Goal: Task Accomplishment & Management: Manage account settings

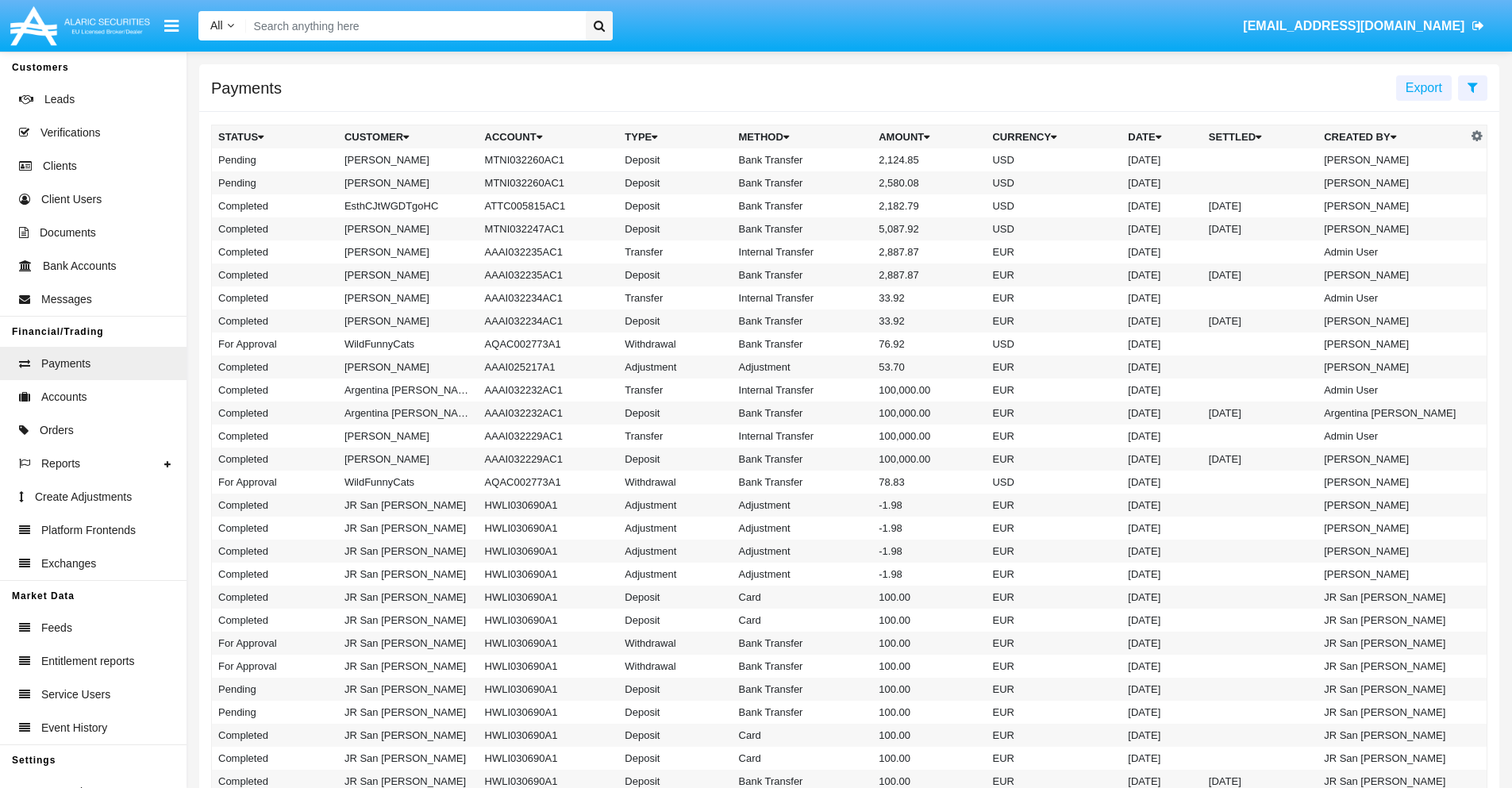
click at [1473, 87] on icon at bounding box center [1473, 87] width 11 height 12
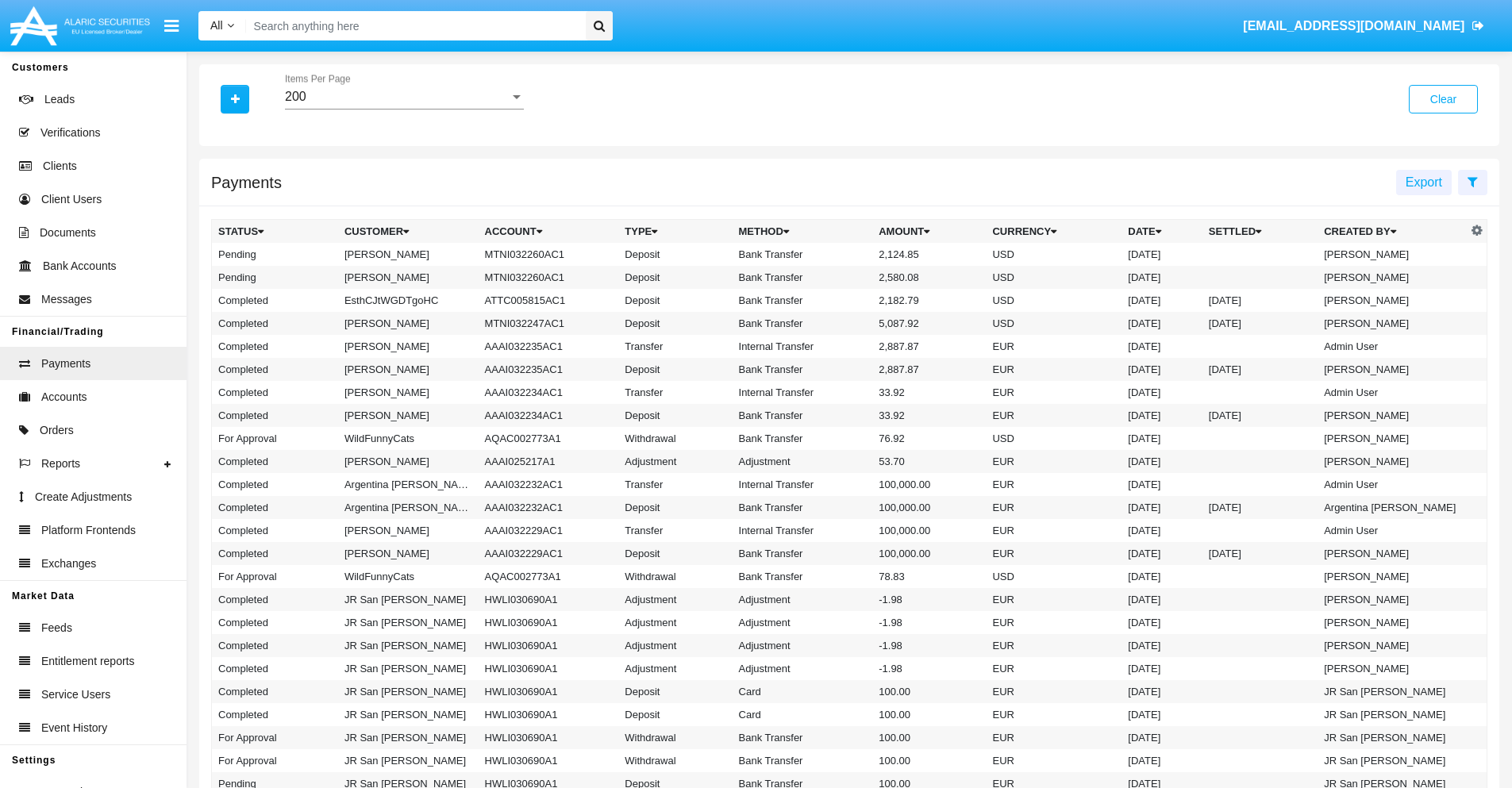
click at [404, 97] on div "200" at bounding box center [397, 96] width 224 height 14
click at [404, 109] on span "10" at bounding box center [404, 108] width 239 height 38
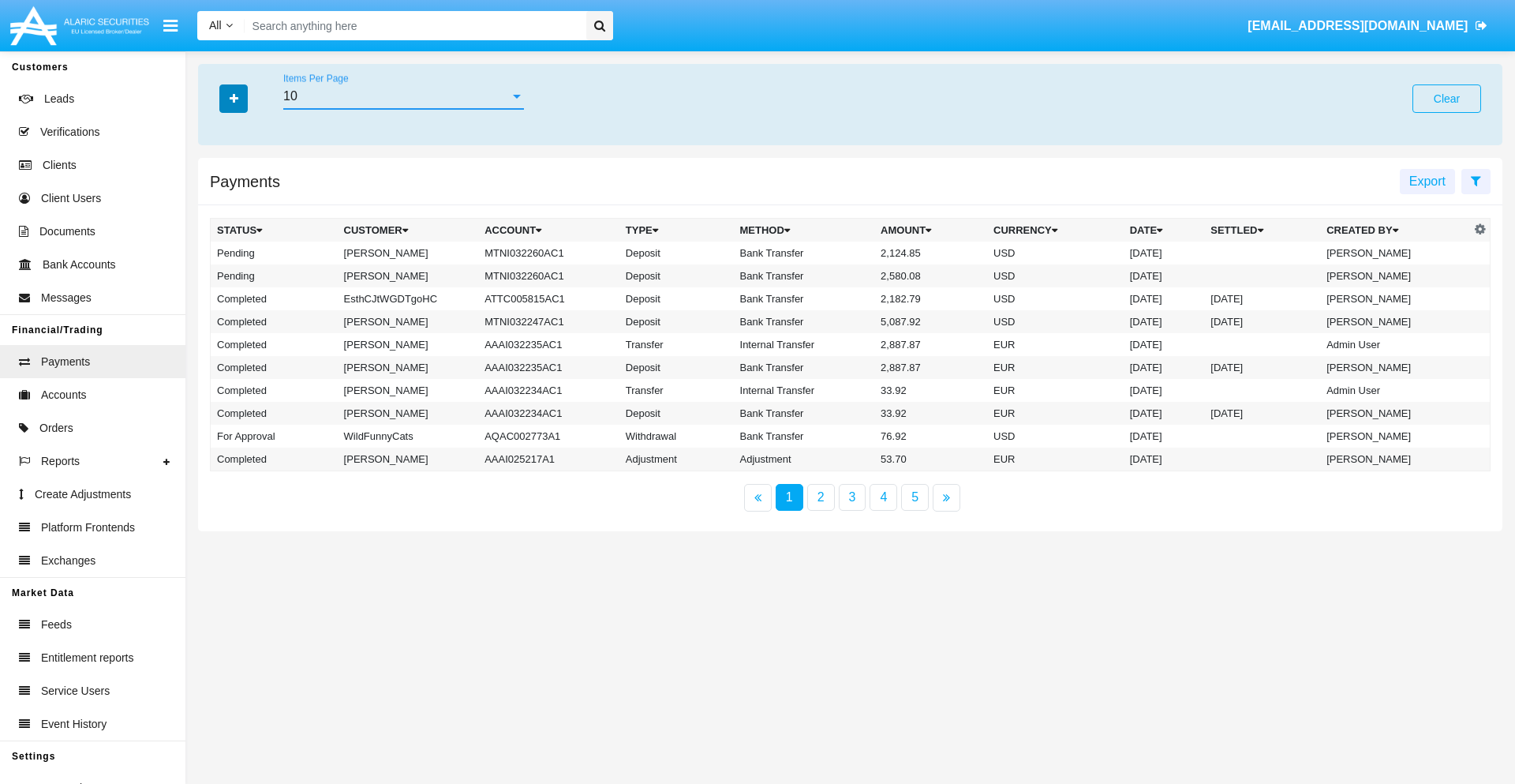
click at [233, 98] on icon "button" at bounding box center [234, 98] width 9 height 11
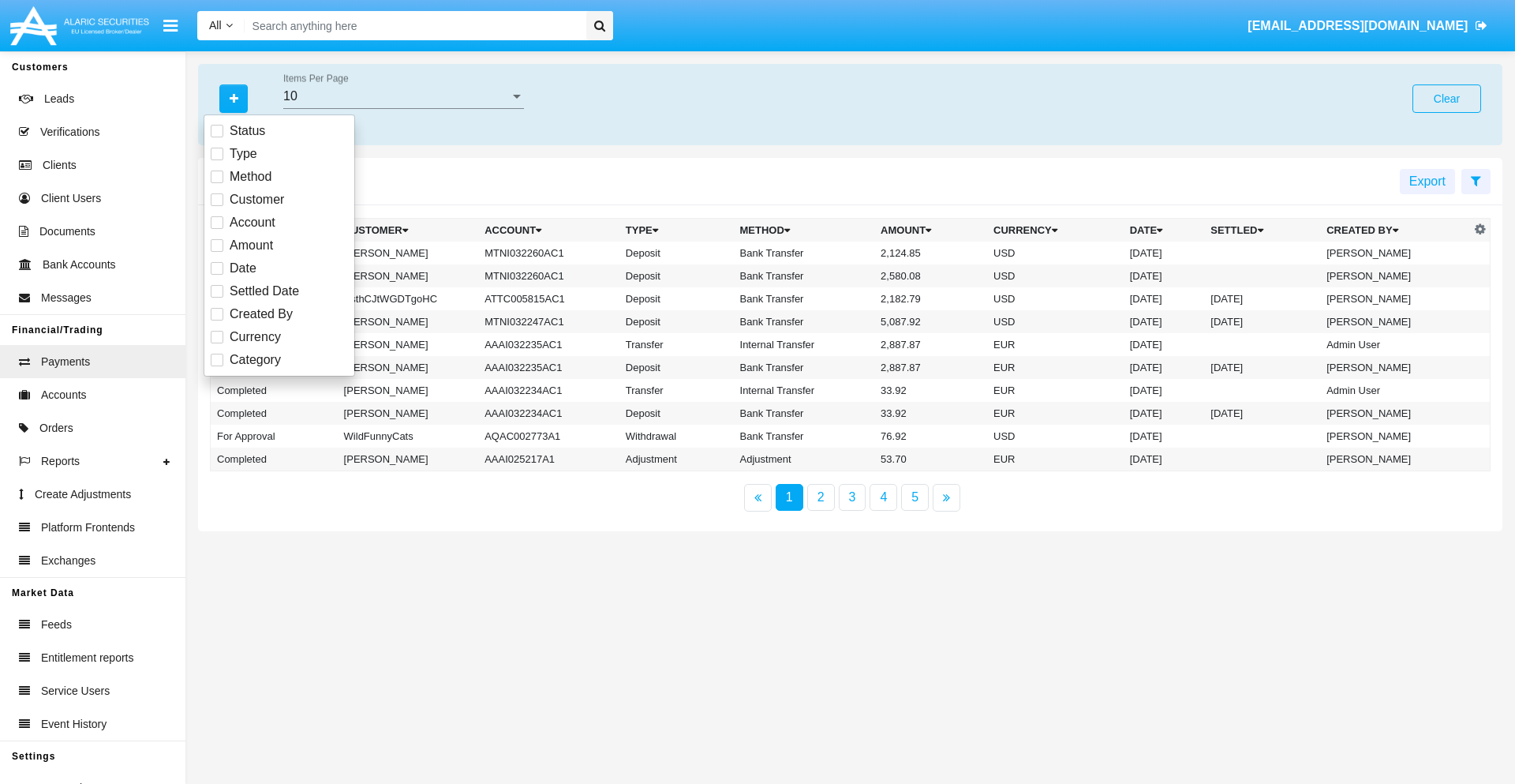
click at [247, 131] on span "Status" at bounding box center [247, 132] width 36 height 19
click at [217, 138] on input "Status" at bounding box center [216, 138] width 1 height 1
checkbox input "true"
click at [233, 98] on icon "button" at bounding box center [234, 98] width 9 height 11
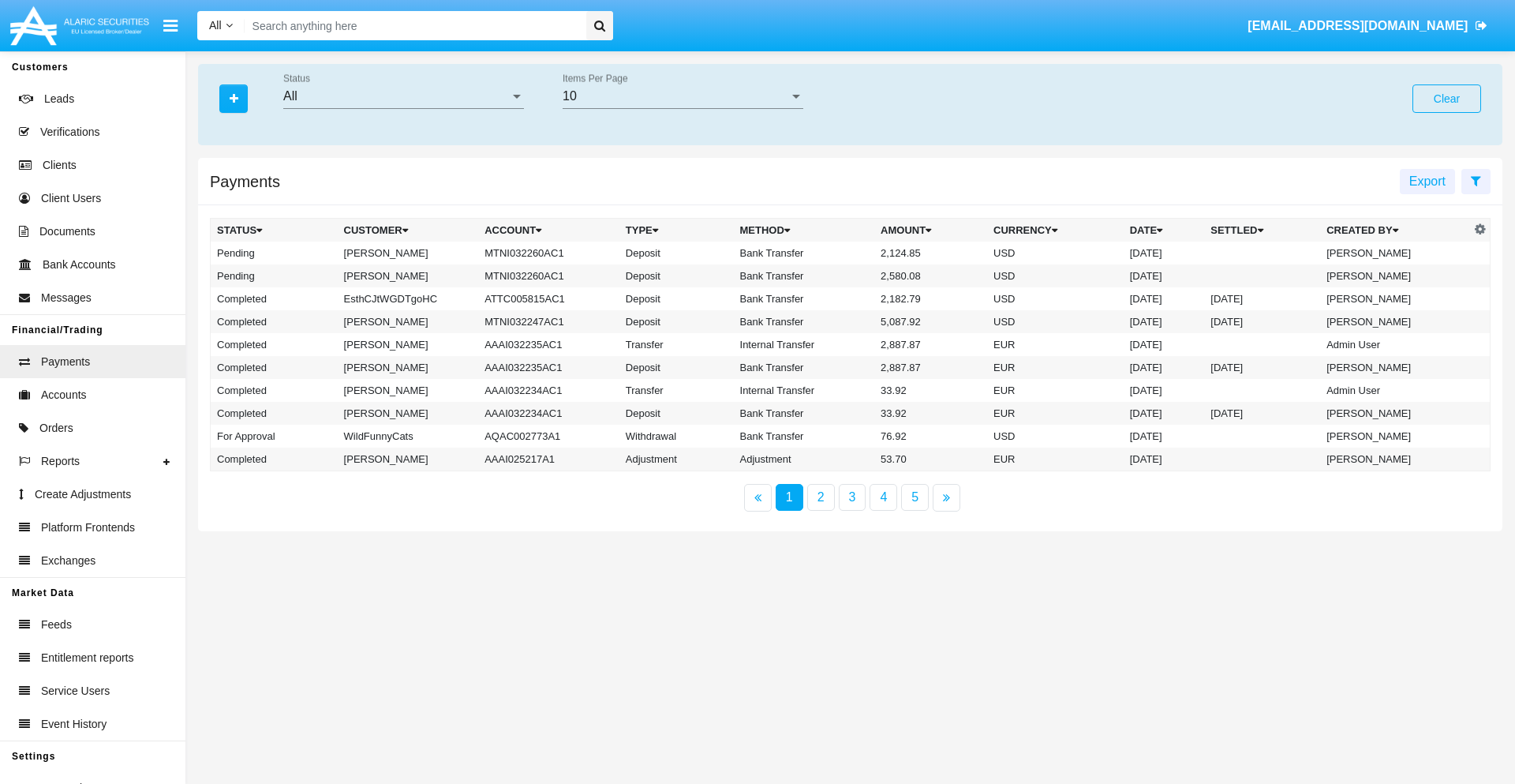
click at [403, 97] on div "All" at bounding box center [396, 96] width 227 height 14
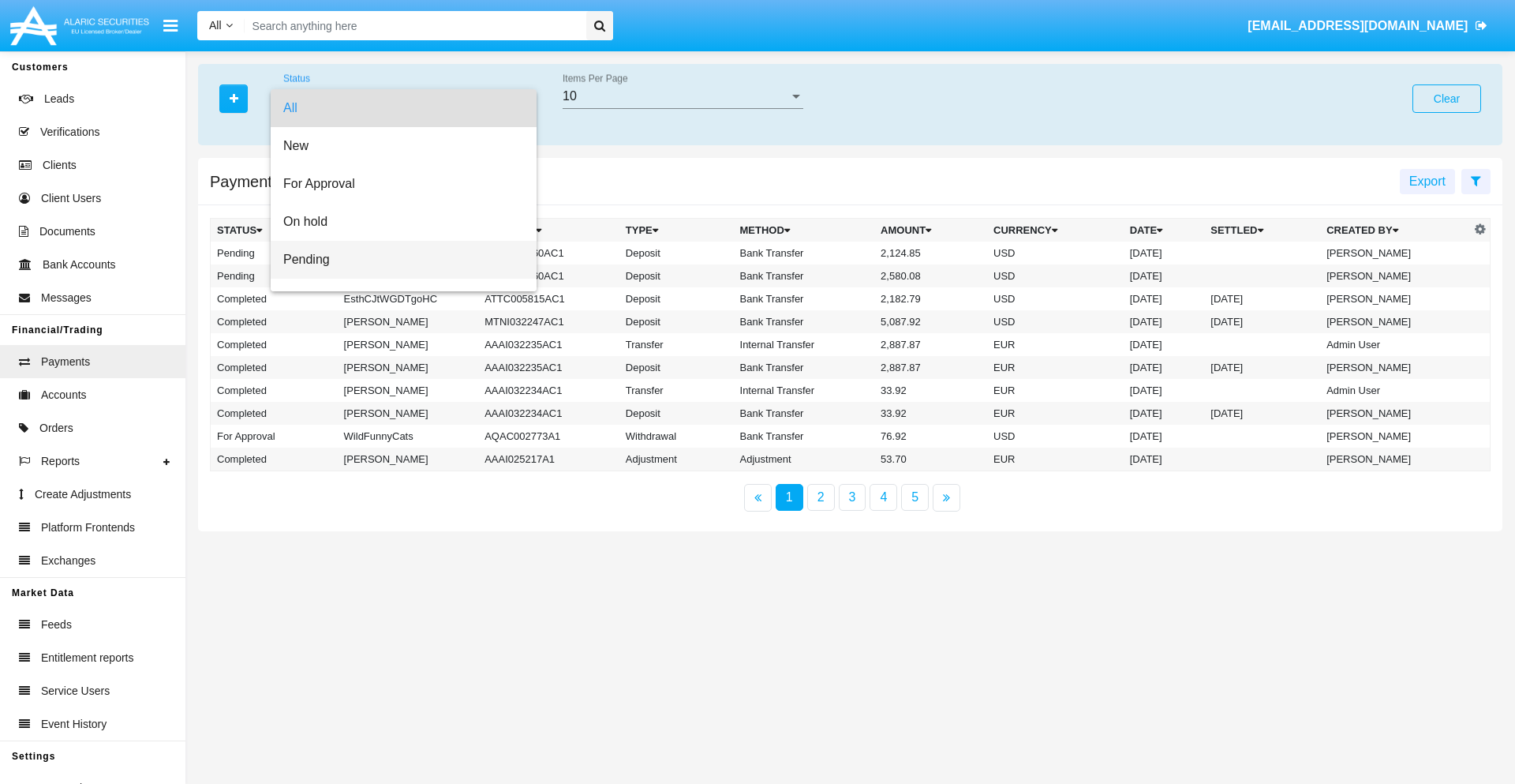
click at [397, 260] on span "Pending" at bounding box center [403, 259] width 240 height 37
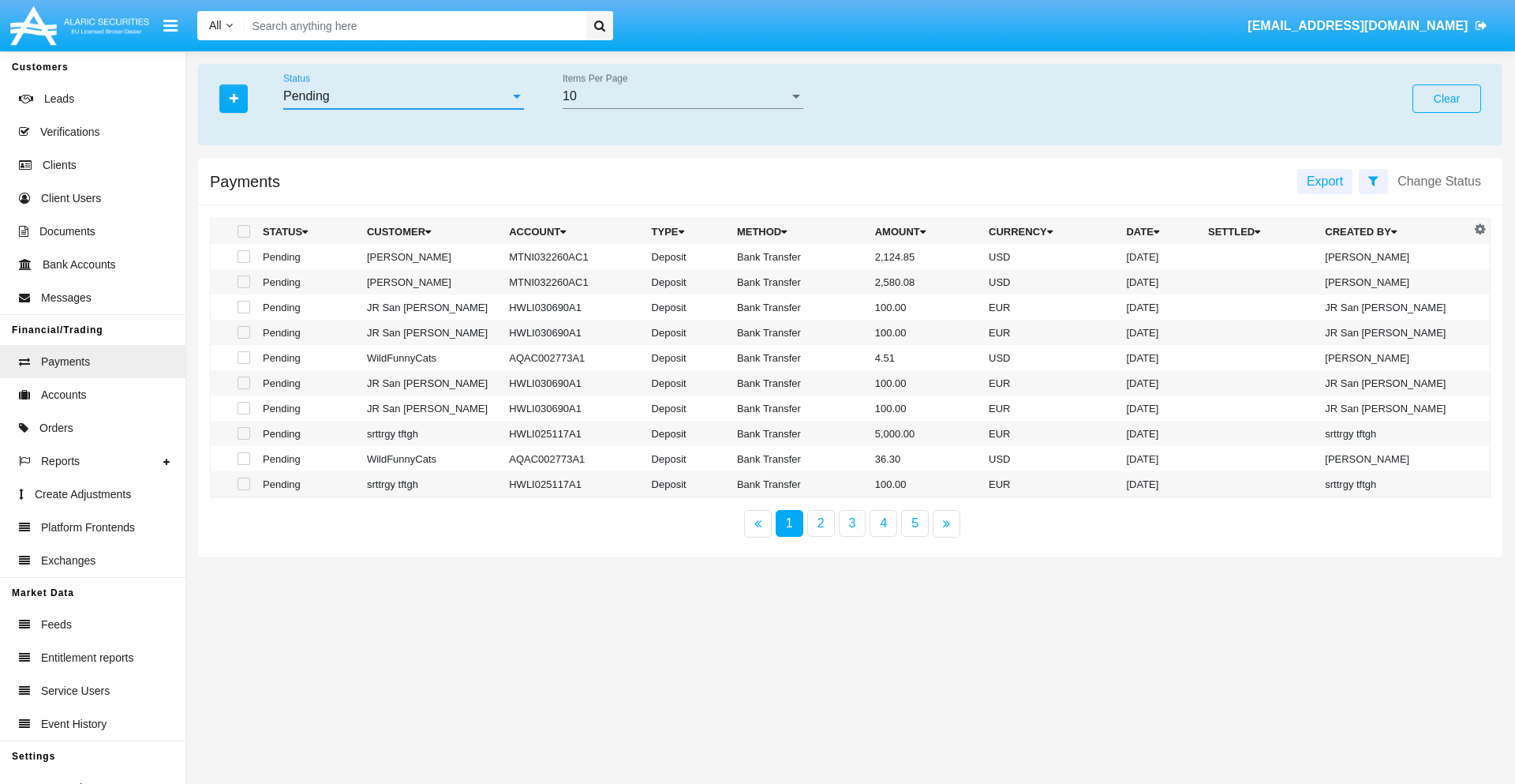
click at [242, 256] on span at bounding box center [244, 256] width 12 height 12
click at [243, 263] on input "checkbox" at bounding box center [243, 263] width 1 height 1
checkbox input "true"
click at [242, 281] on span at bounding box center [244, 281] width 12 height 12
click at [243, 288] on input "checkbox" at bounding box center [243, 288] width 1 height 1
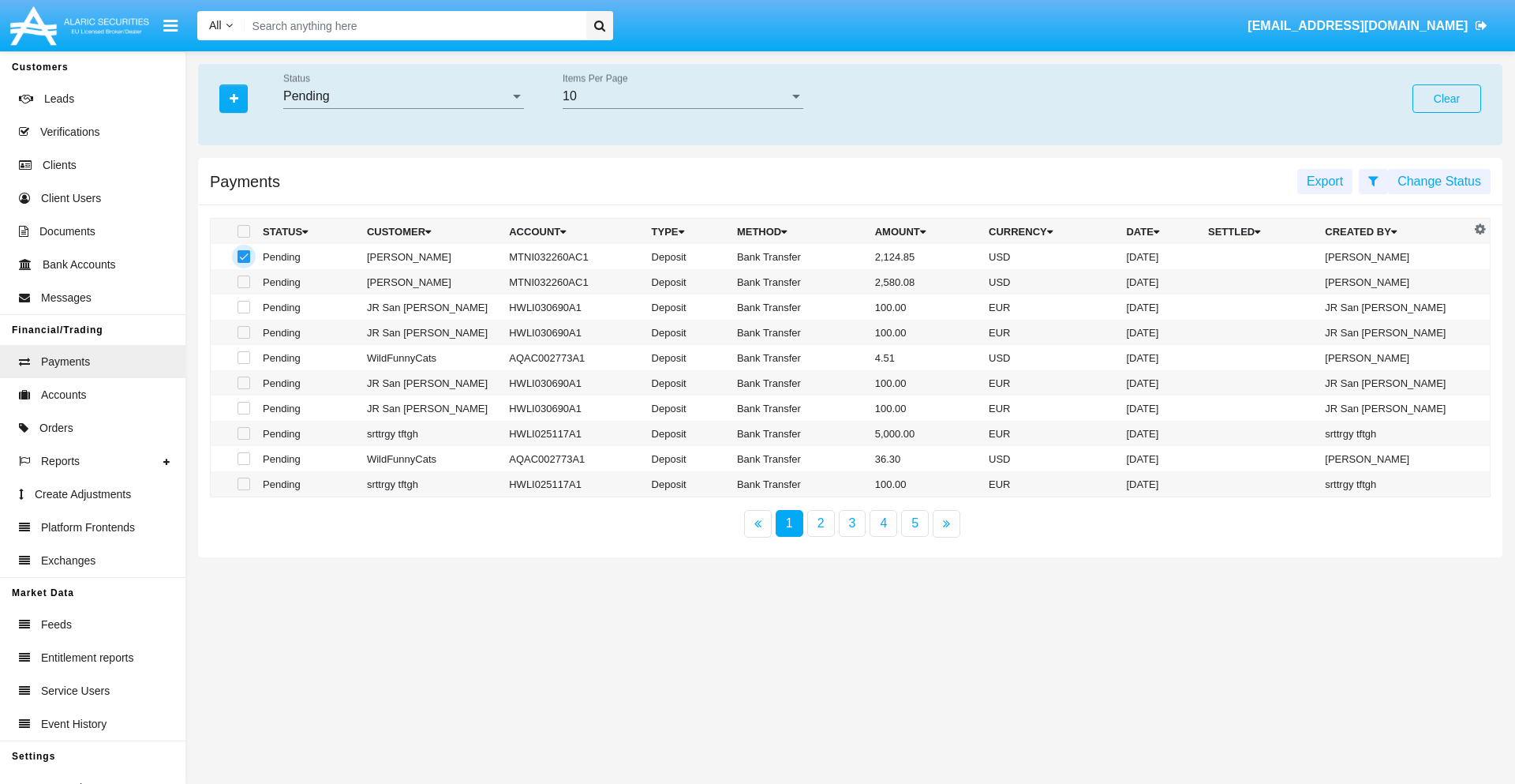
checkbox input "true"
click at [1439, 180] on button "Change Status" at bounding box center [1440, 181] width 103 height 25
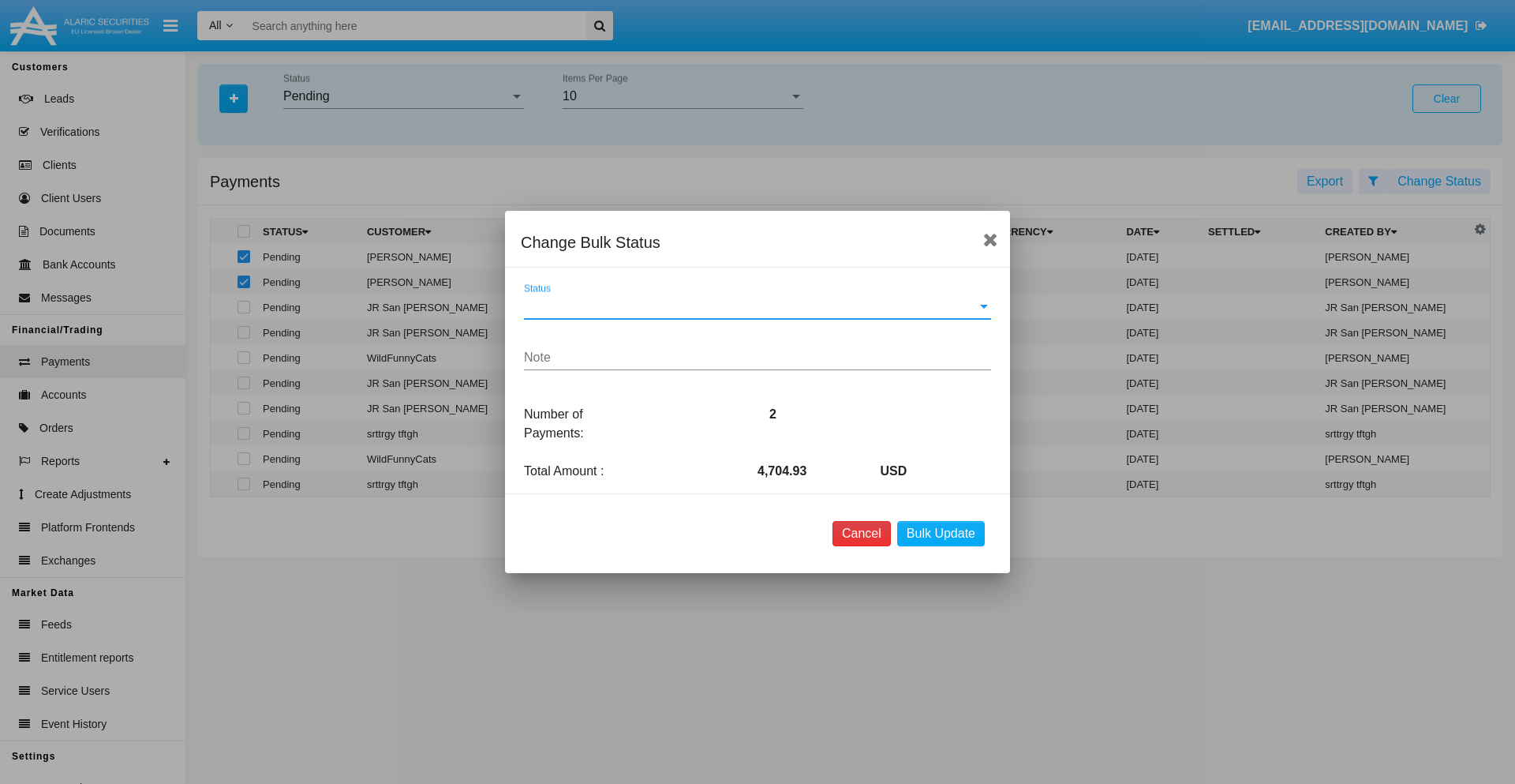
click at [861, 533] on button "Cancel" at bounding box center [862, 533] width 58 height 25
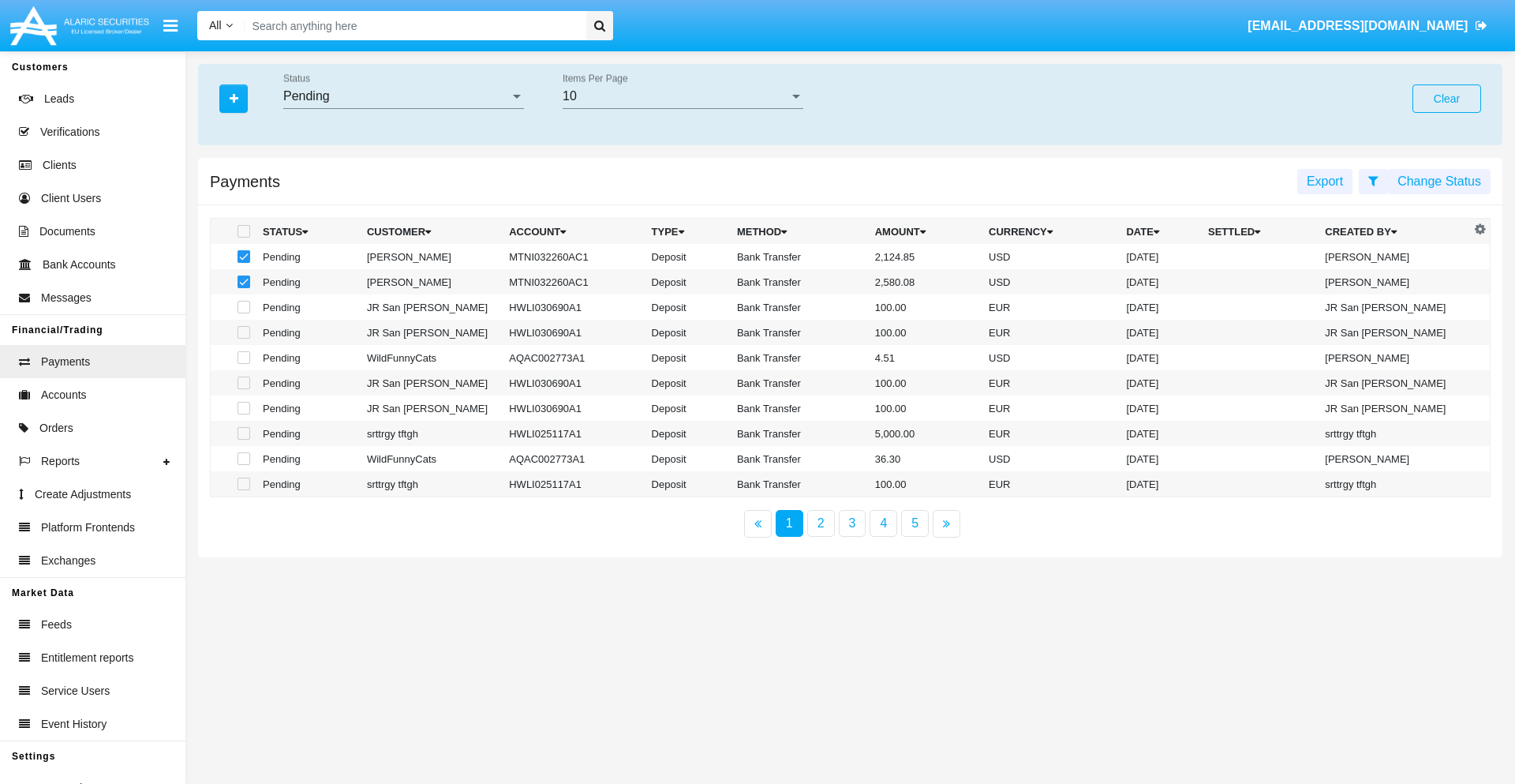
click at [1439, 180] on button "Change Status" at bounding box center [1440, 181] width 103 height 25
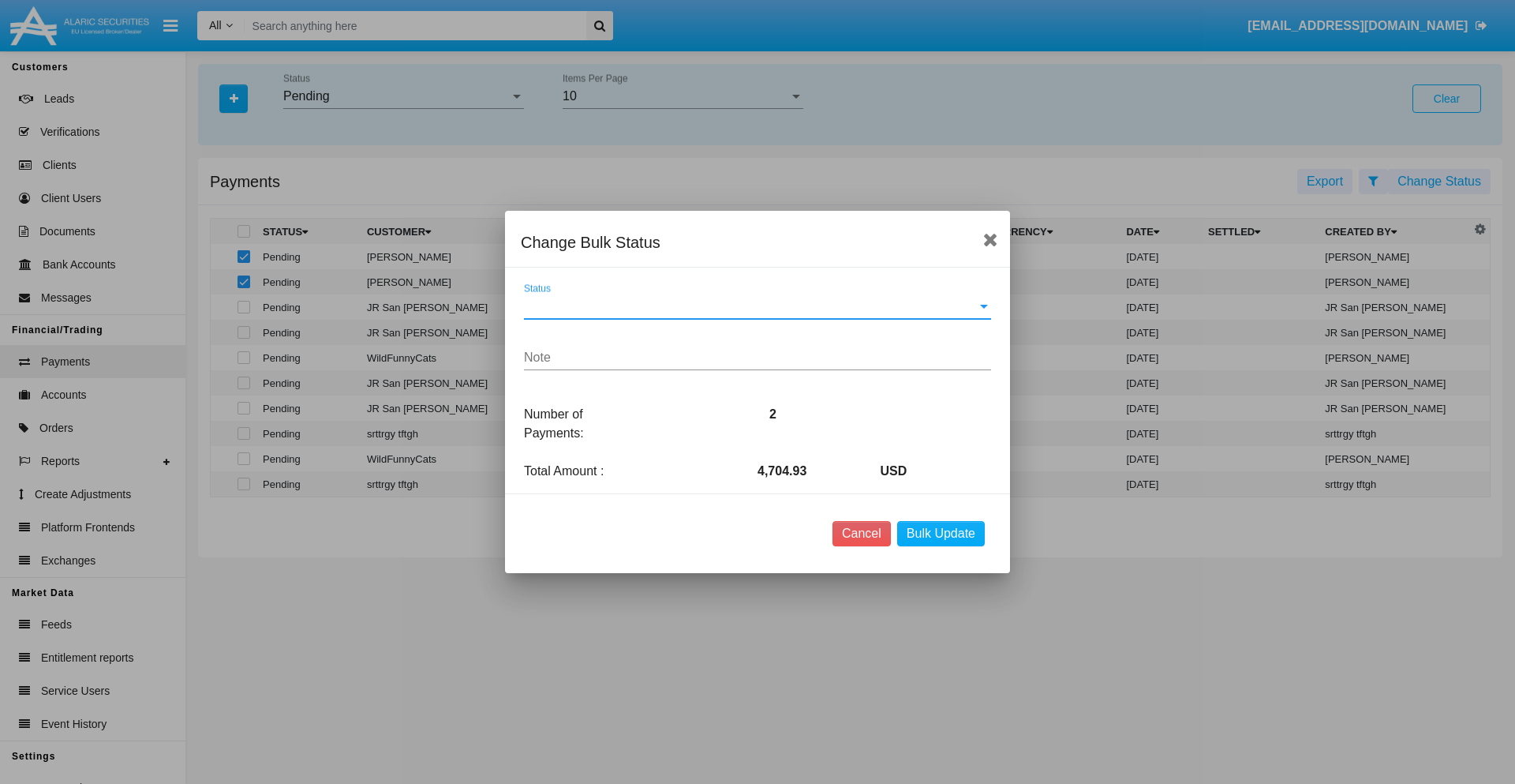
click at [758, 307] on span "Status" at bounding box center [751, 306] width 453 height 14
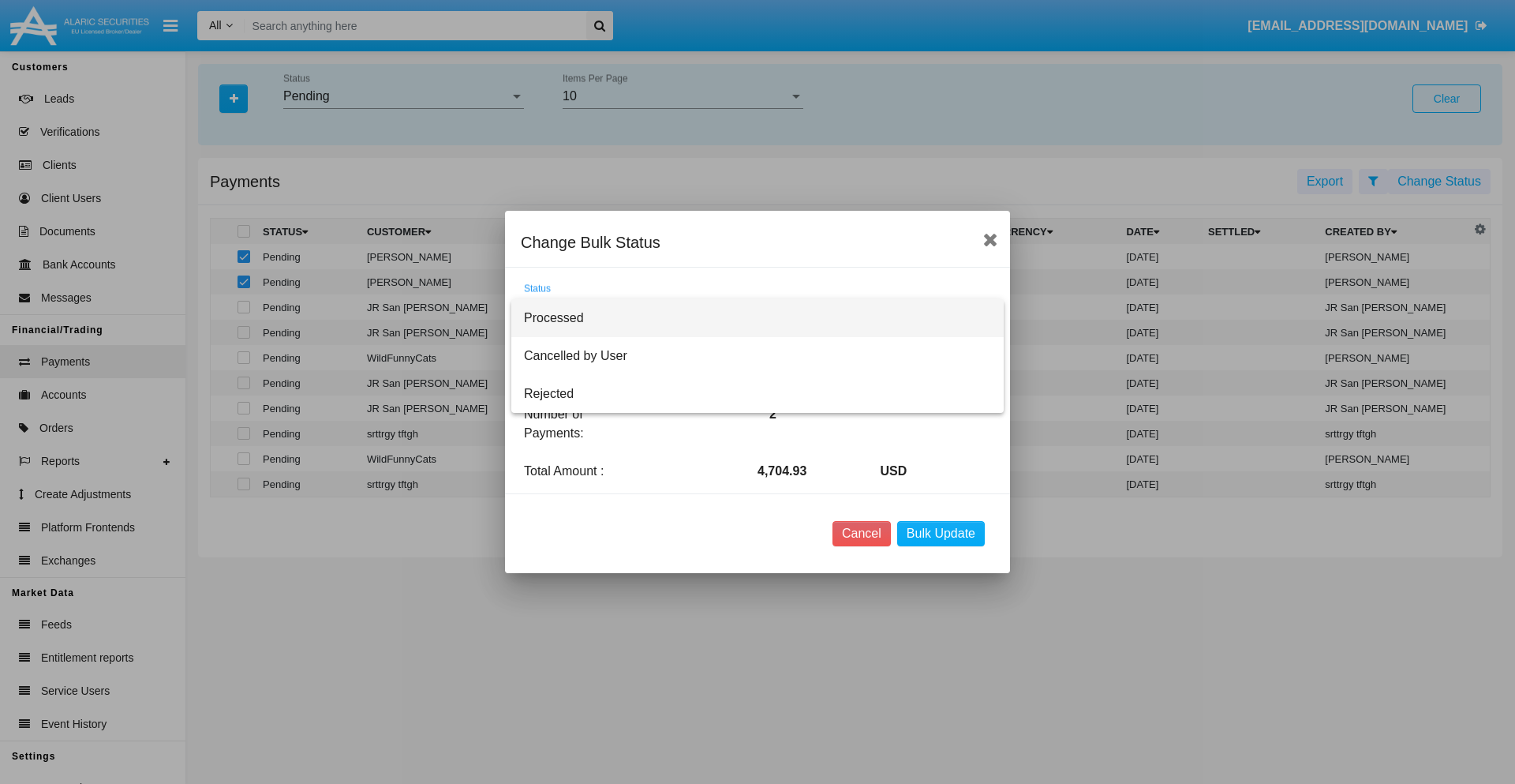
click at [758, 318] on span "Processed" at bounding box center [758, 317] width 467 height 37
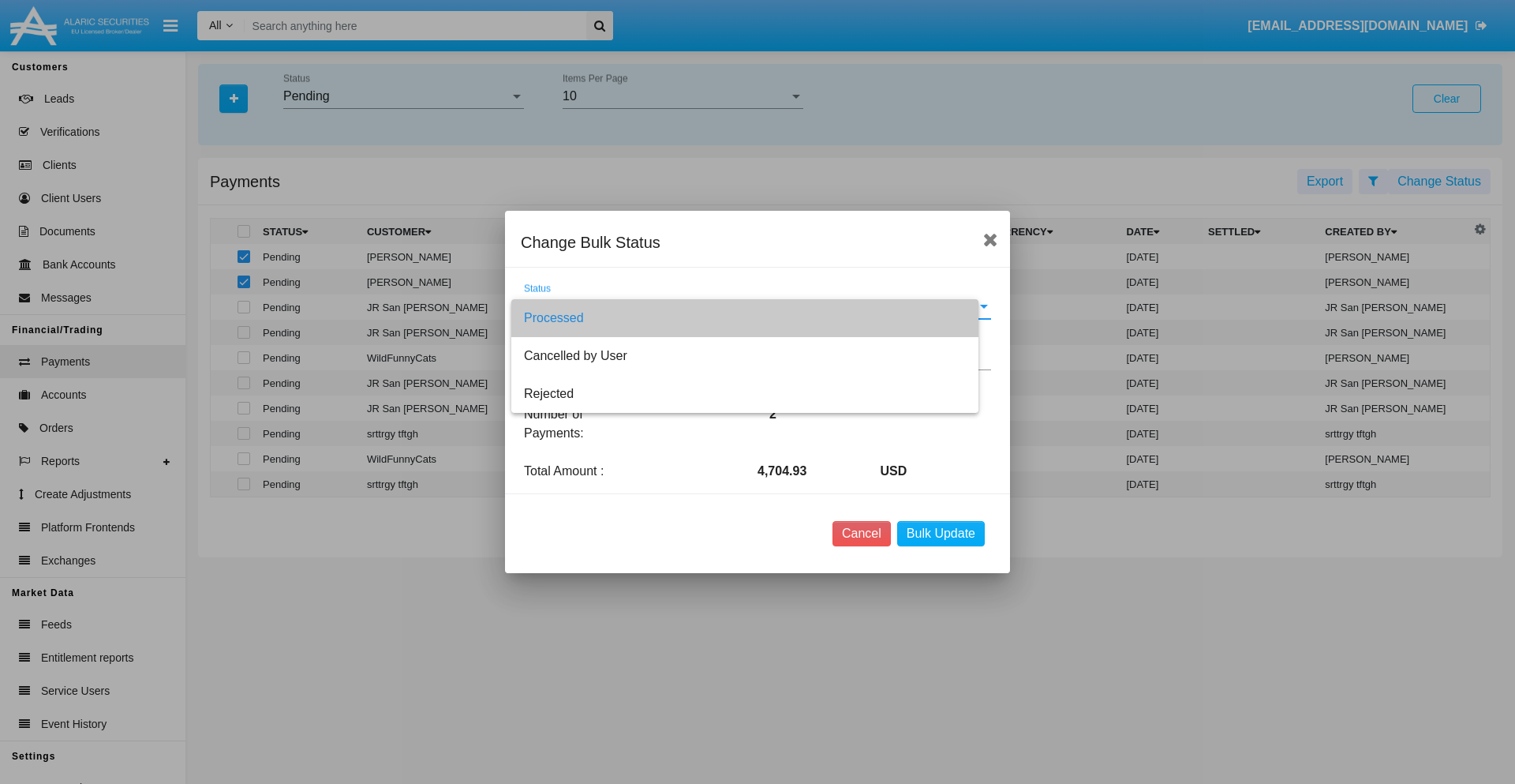
type textarea "Some test note"
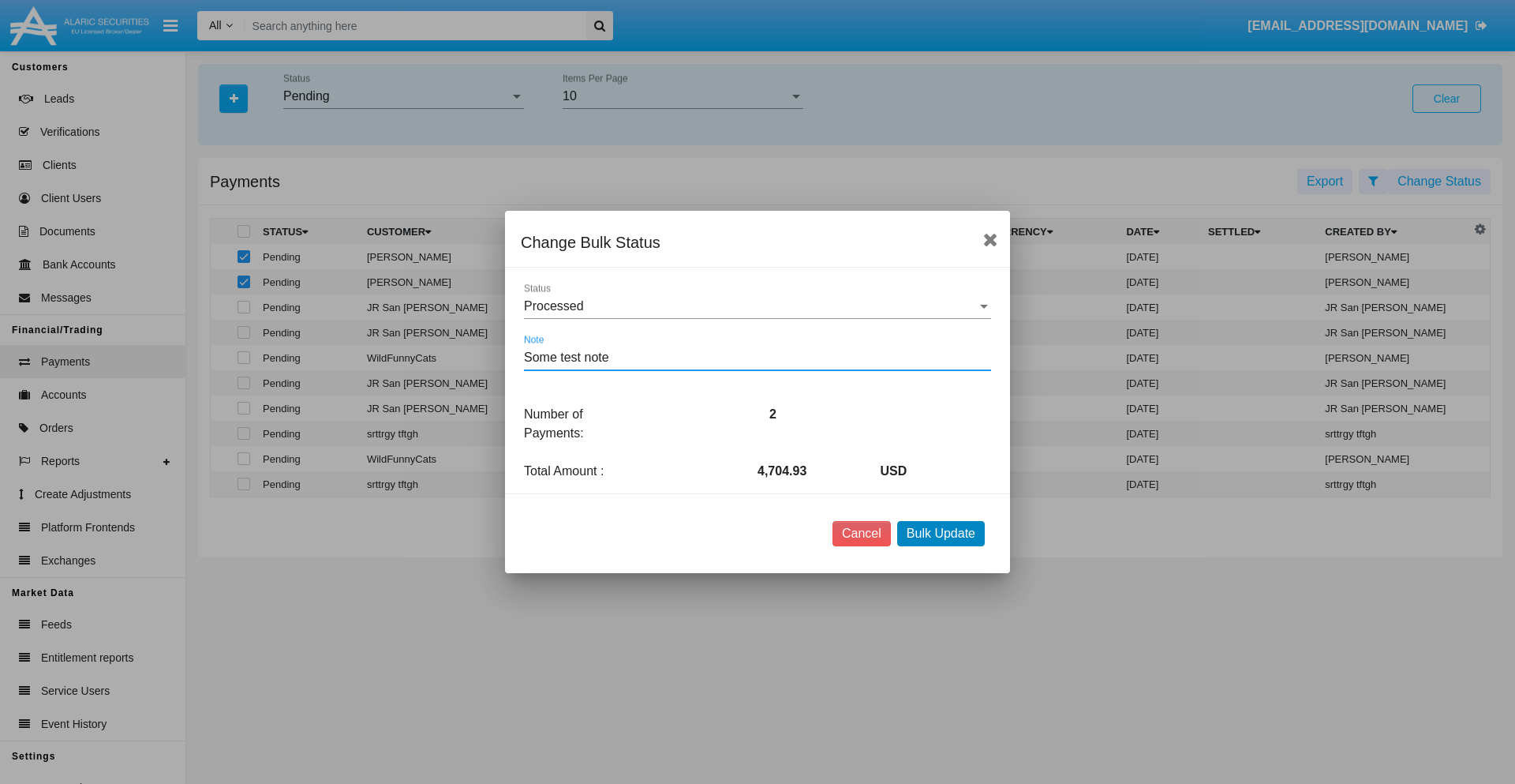
click at [941, 533] on button "Bulk Update" at bounding box center [941, 533] width 88 height 25
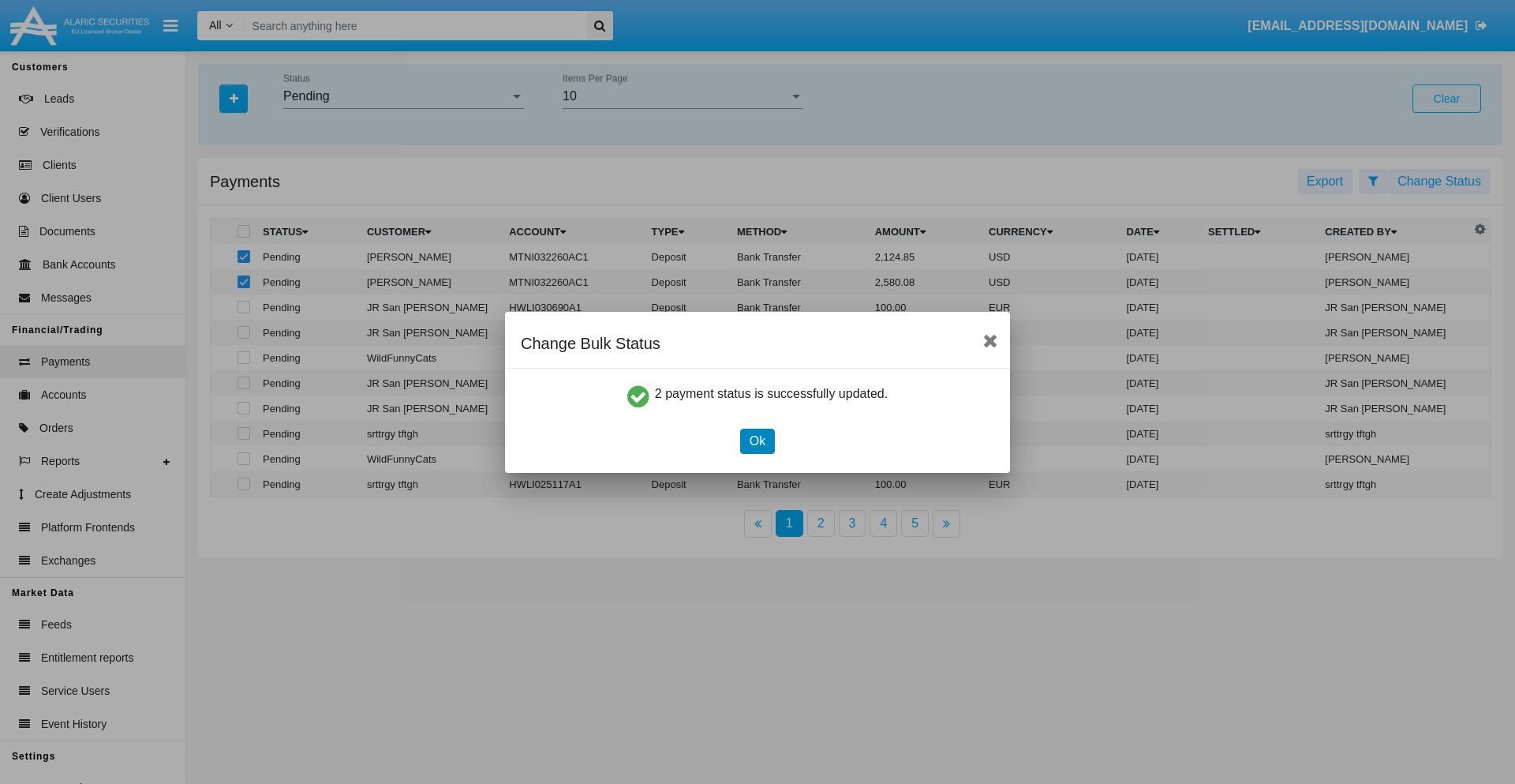
click at [757, 441] on button "Ok" at bounding box center [758, 441] width 35 height 25
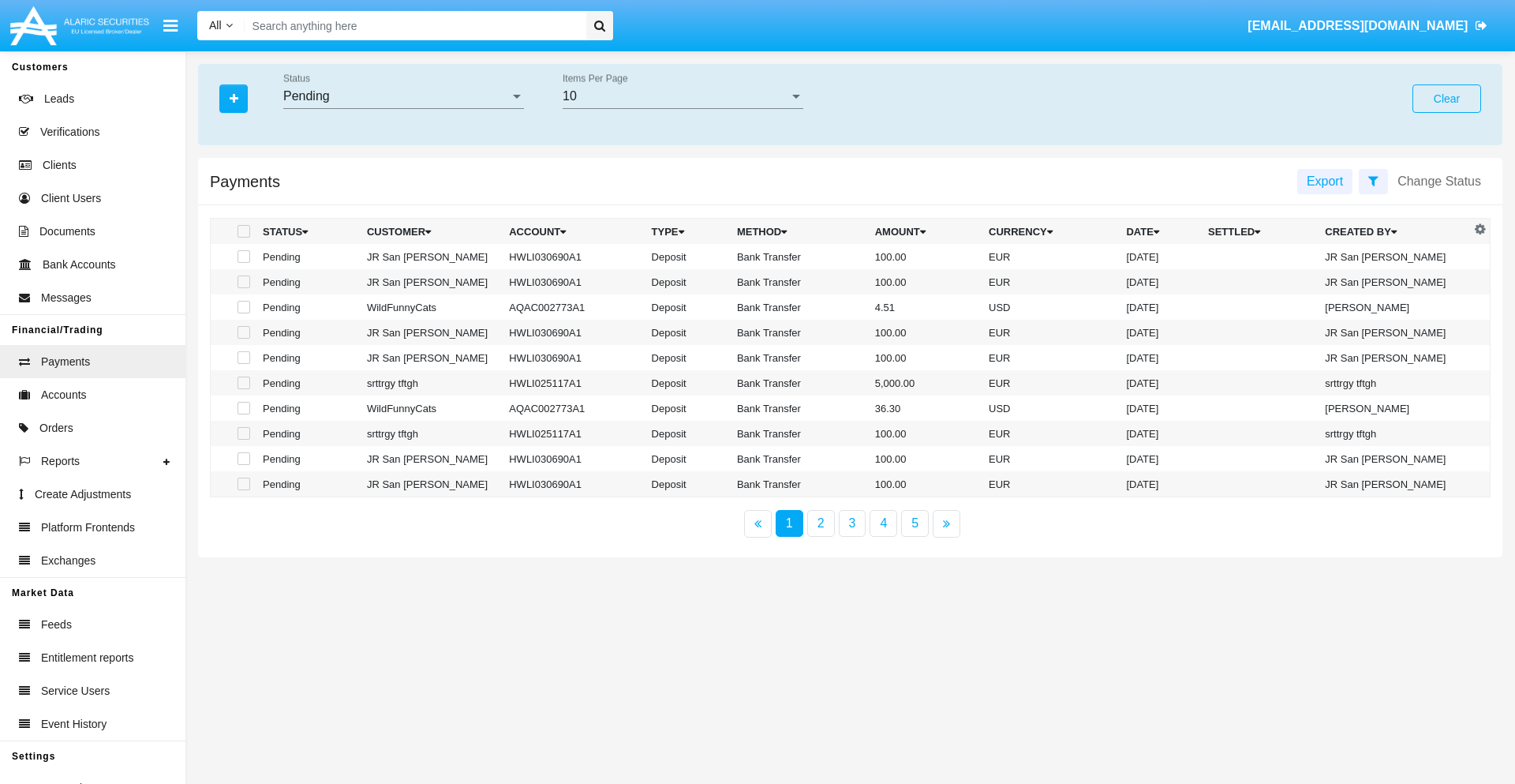
click at [403, 97] on div "Pending" at bounding box center [396, 96] width 227 height 14
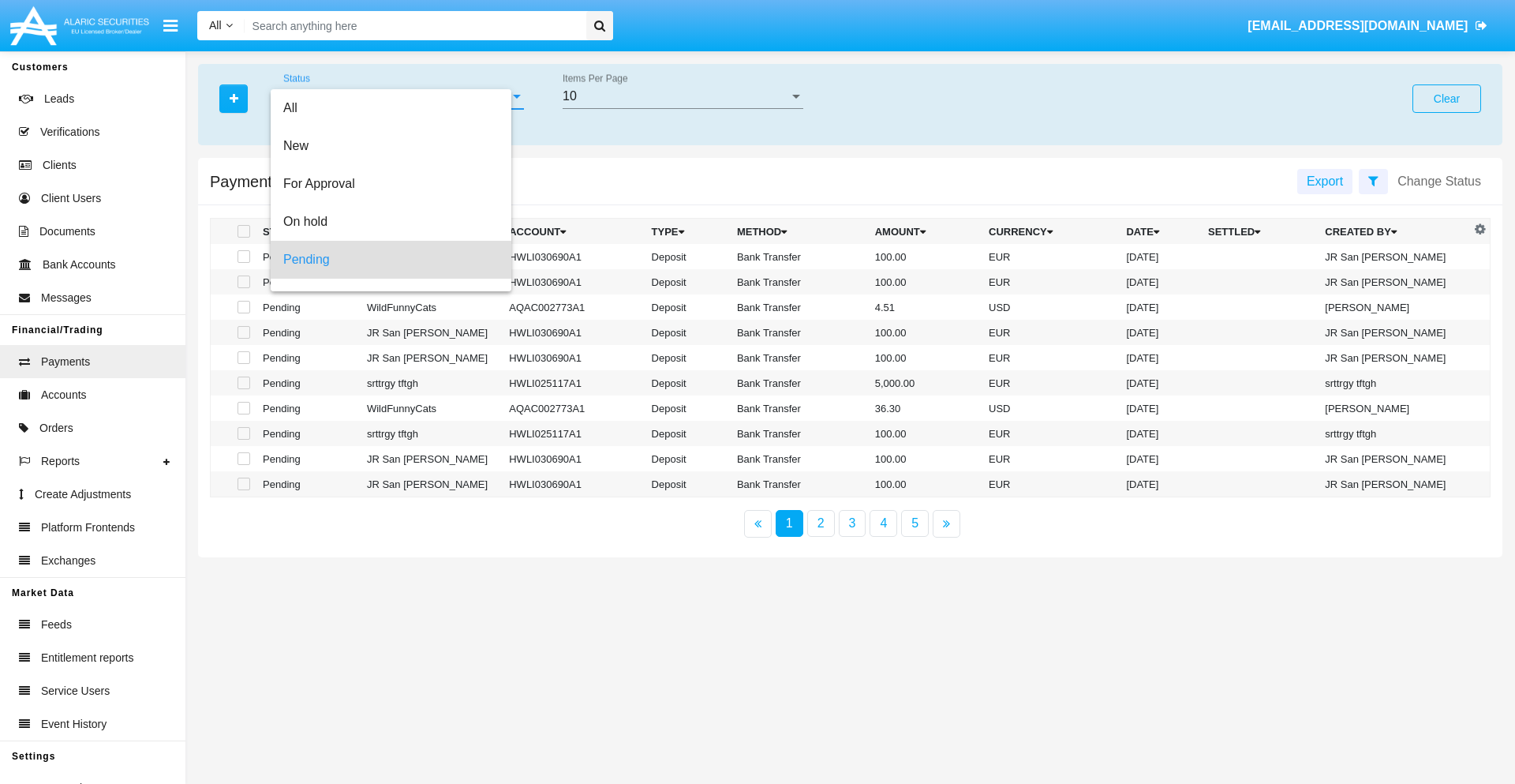
scroll to position [70, 0]
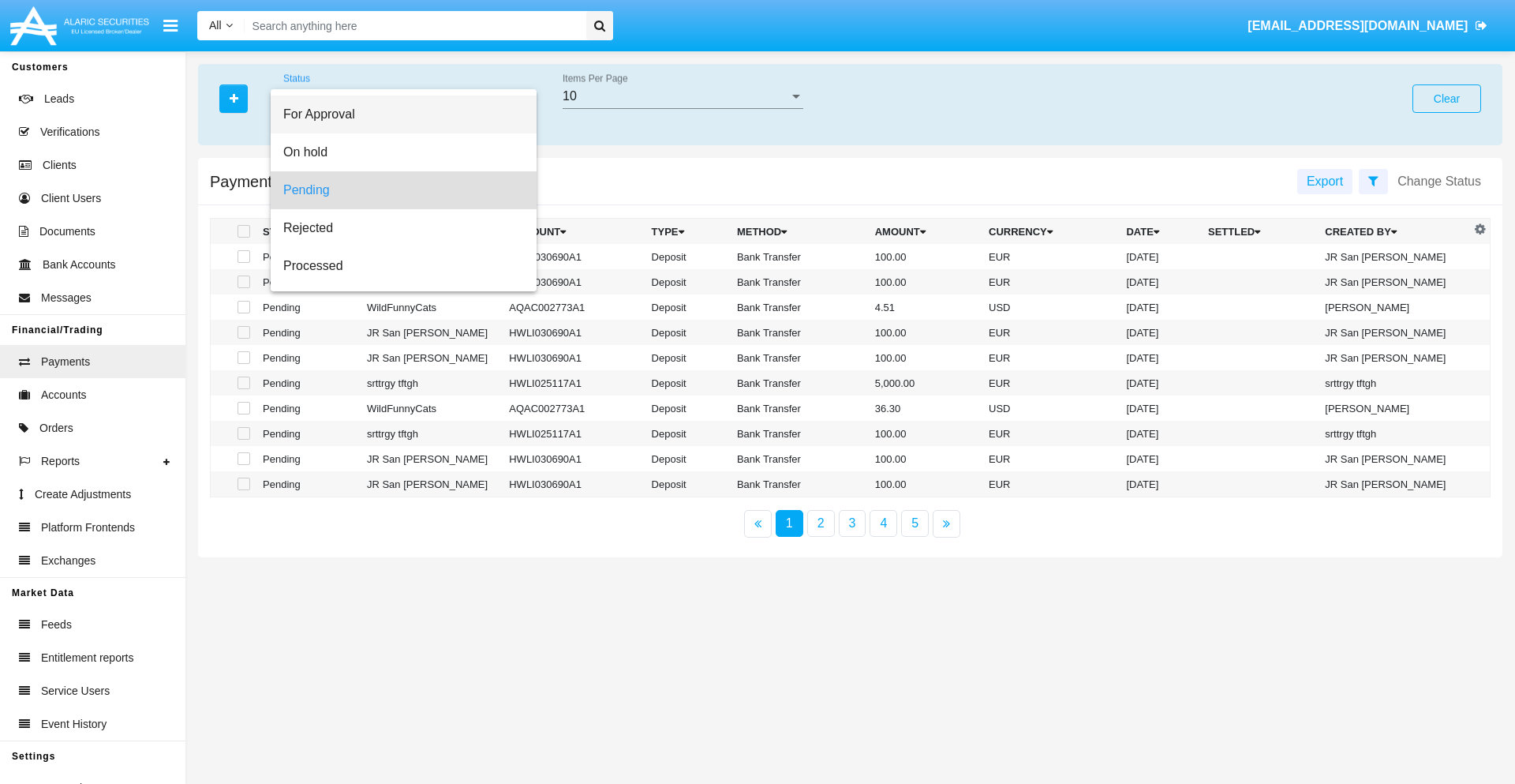
click at [397, 114] on span "For Approval" at bounding box center [403, 114] width 240 height 37
